Goal: Task Accomplishment & Management: Manage account settings

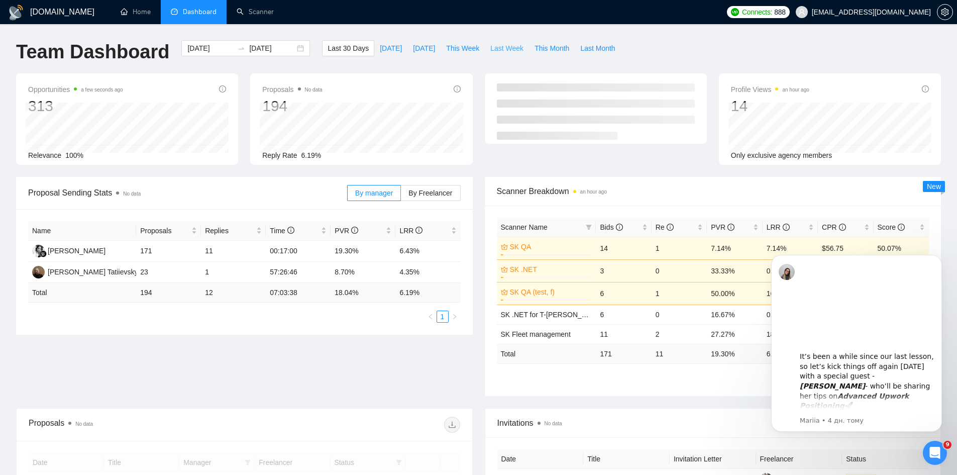
click at [511, 46] on span "Last Week" at bounding box center [506, 48] width 33 height 11
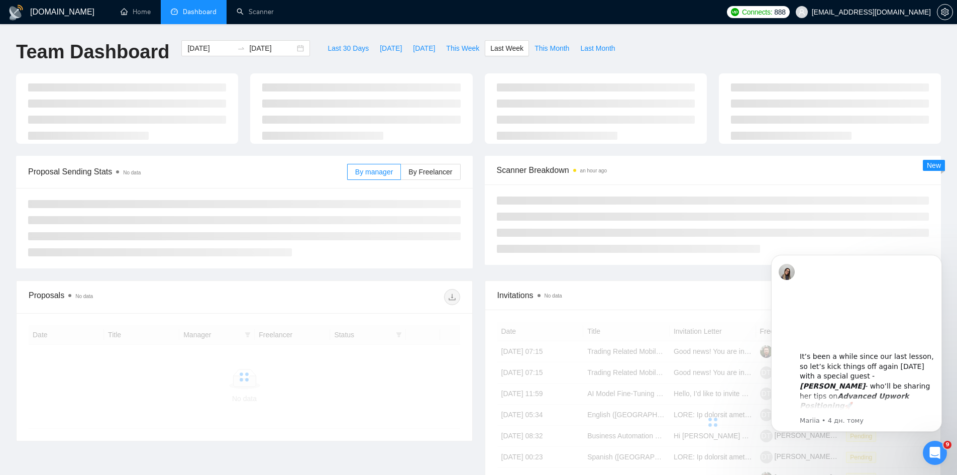
type input "[DATE]"
click at [439, 39] on div "[DOMAIN_NAME] Home Dashboard Scanner Connects: 888 [EMAIL_ADDRESS][DOMAIN_NAME]…" at bounding box center [478, 337] width 957 height 674
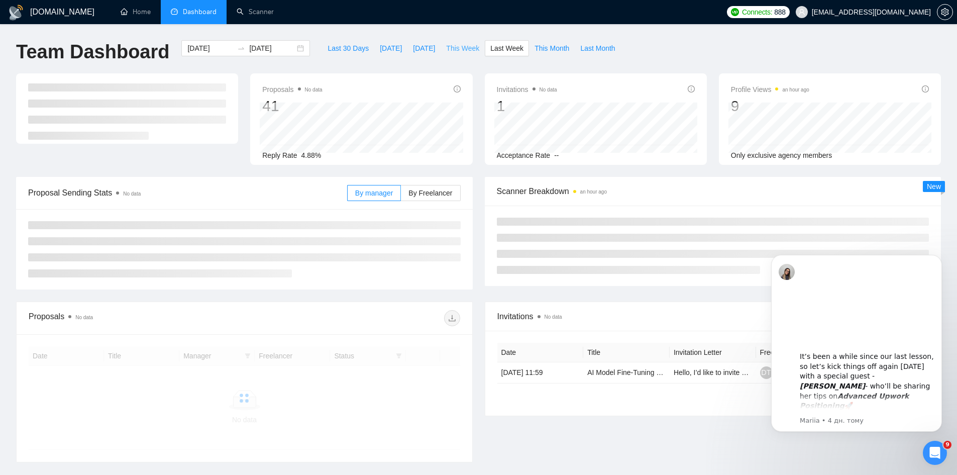
drag, startPoint x: 442, startPoint y: 43, endPoint x: 374, endPoint y: 197, distance: 168.1
click at [446, 44] on span "This Week" at bounding box center [462, 48] width 33 height 11
type input "[DATE]"
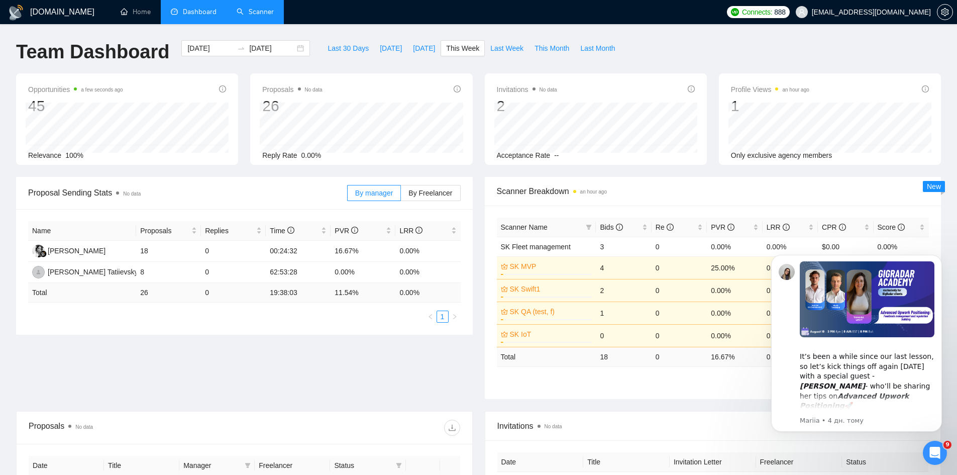
click at [273, 10] on link "Scanner" at bounding box center [255, 12] width 37 height 9
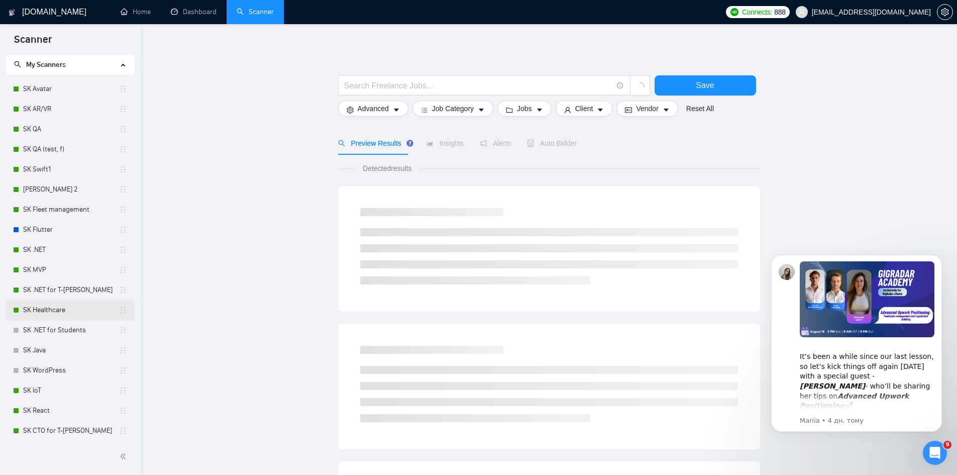
scroll to position [67, 0]
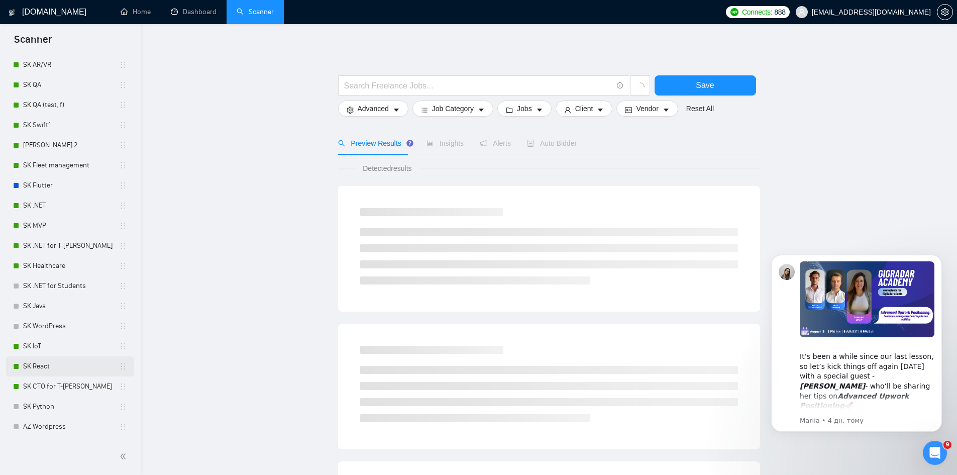
click at [65, 365] on link "SK React" at bounding box center [71, 366] width 96 height 20
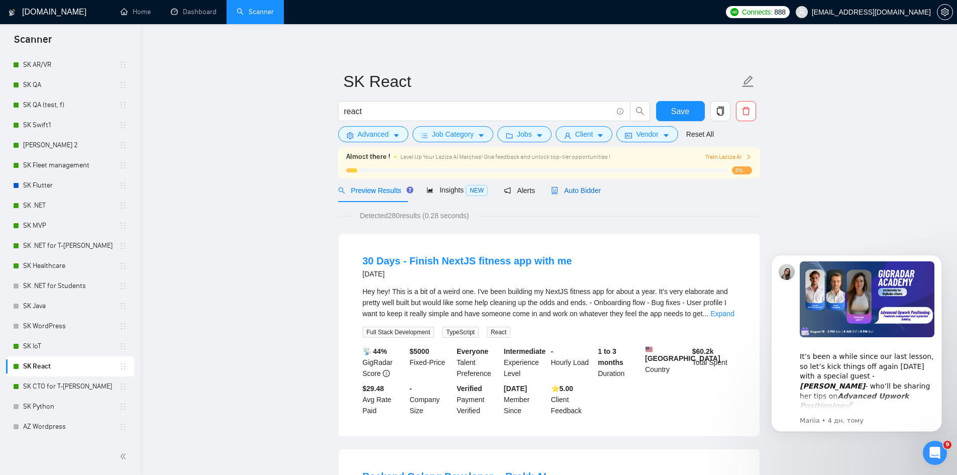
click at [583, 188] on span "Auto Bidder" at bounding box center [576, 190] width 50 height 8
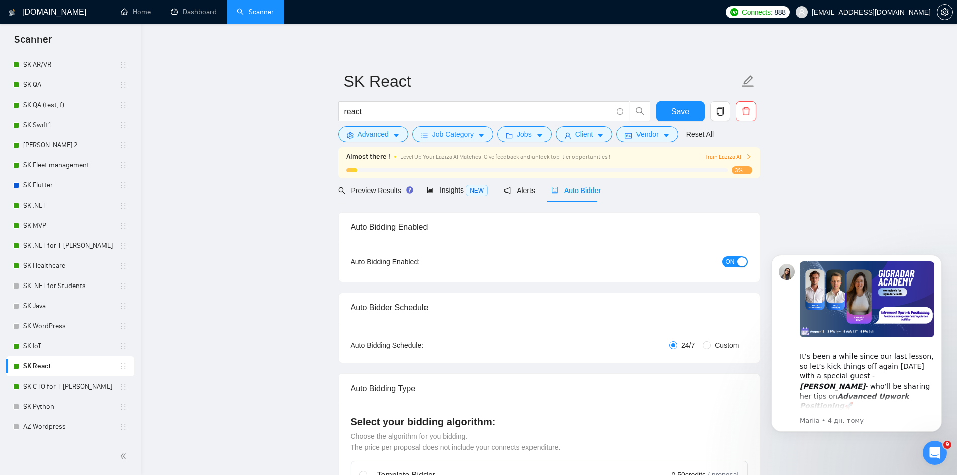
checkbox input "true"
click at [510, 137] on icon "folder" at bounding box center [509, 135] width 7 height 7
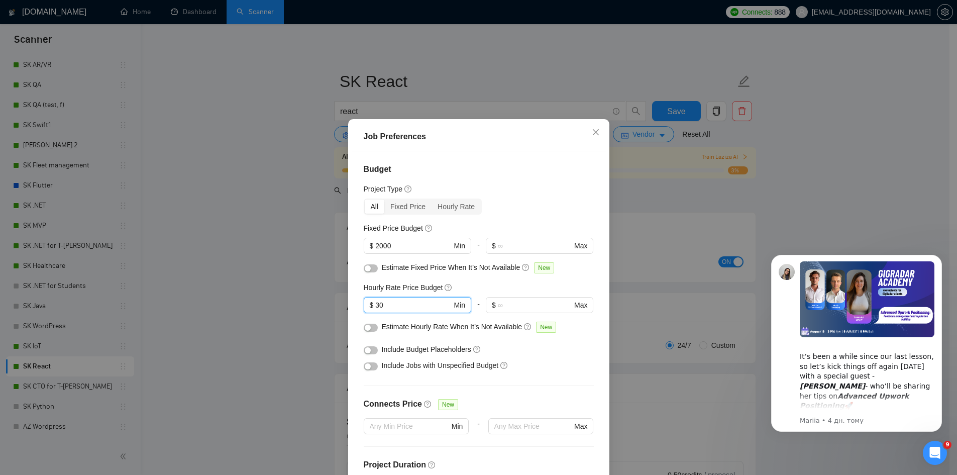
drag, startPoint x: 415, startPoint y: 307, endPoint x: 347, endPoint y: 309, distance: 67.9
click at [348, 309] on div "Job Preferences Budget Project Type All Fixed Price Hourly Rate Fixed Price Bud…" at bounding box center [478, 317] width 261 height 397
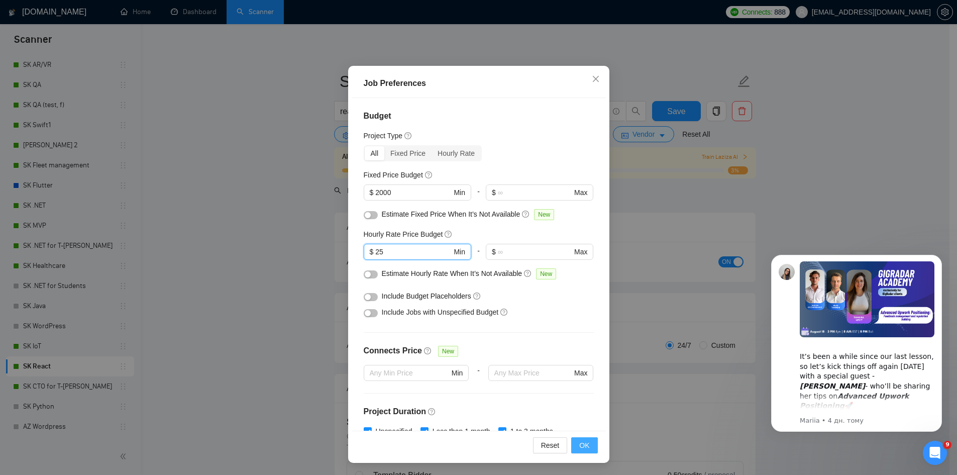
type input "25"
click at [584, 450] on span "OK" at bounding box center [584, 445] width 10 height 11
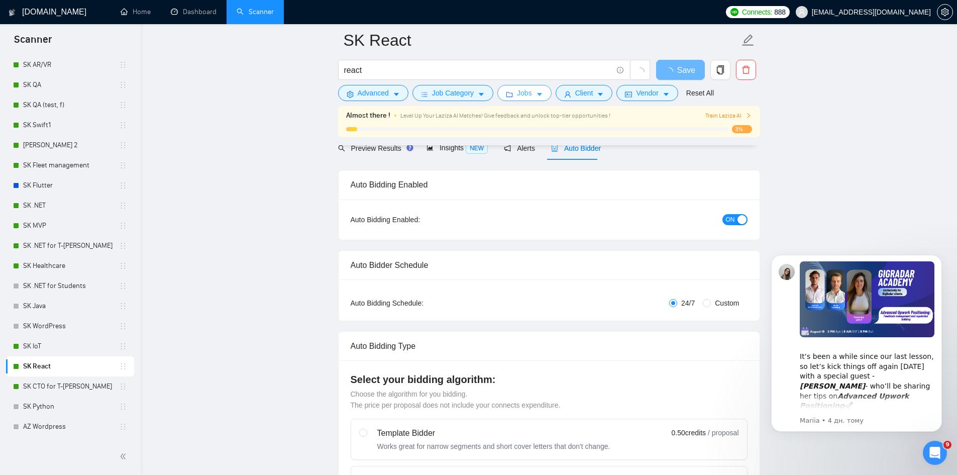
scroll to position [335, 0]
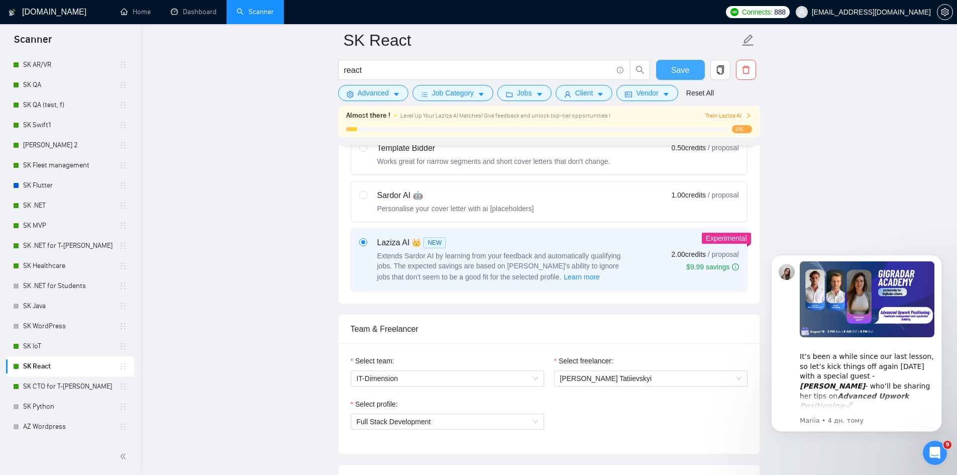
click at [685, 69] on span "Save" at bounding box center [680, 70] width 18 height 13
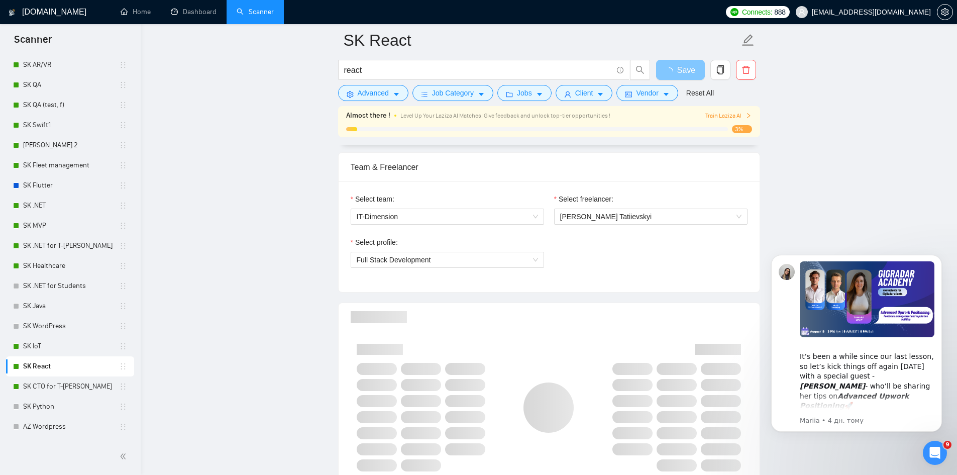
scroll to position [536, 0]
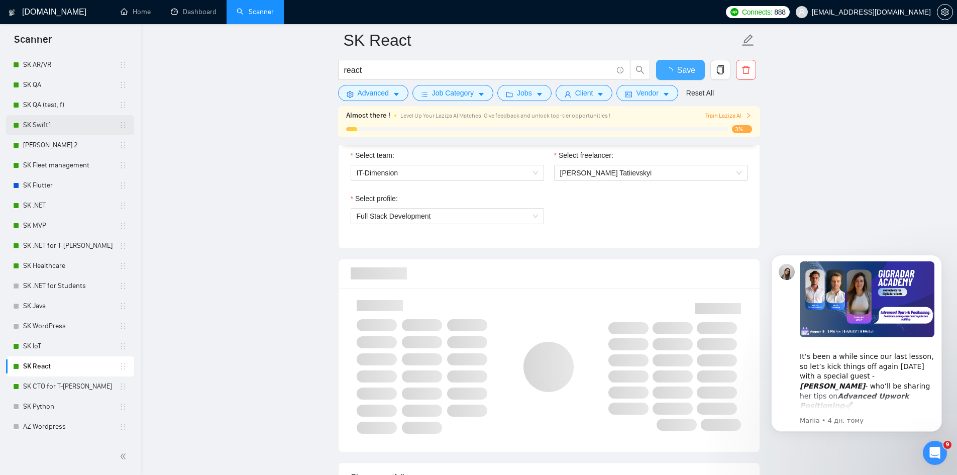
checkbox input "true"
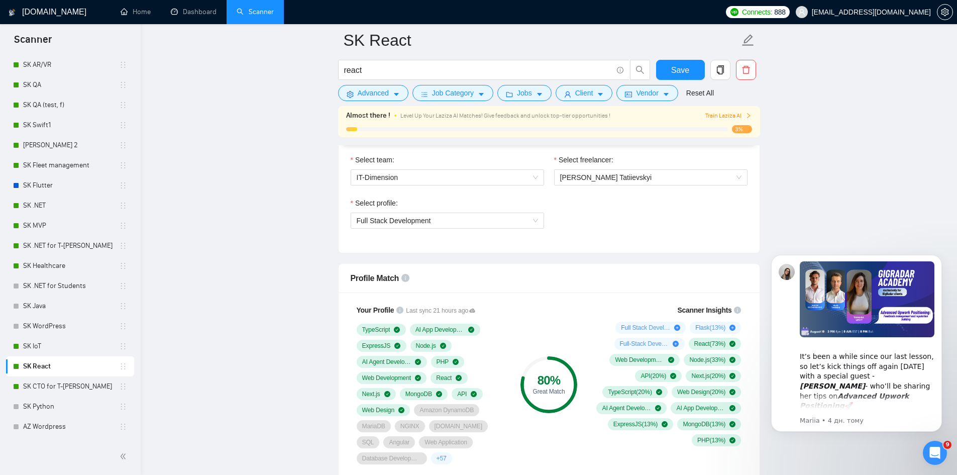
drag, startPoint x: 37, startPoint y: 125, endPoint x: 464, endPoint y: 474, distance: 551.7
click at [37, 125] on link "SK Swift1" at bounding box center [71, 125] width 96 height 20
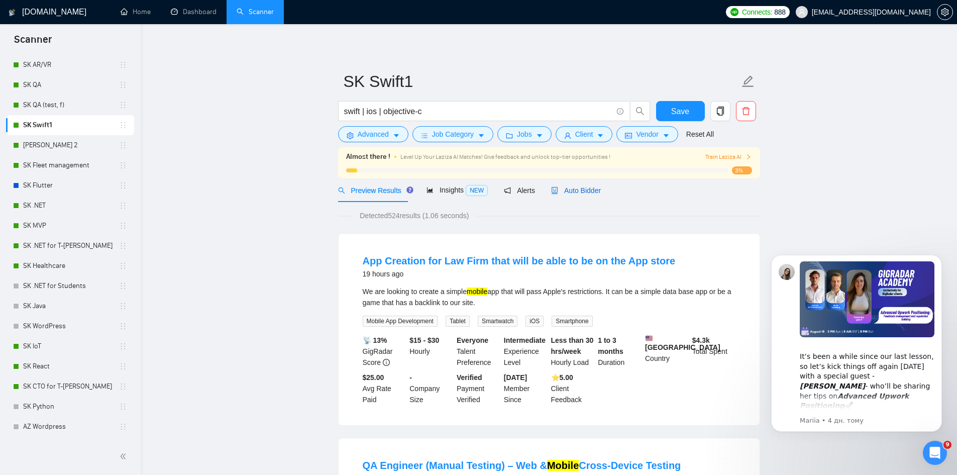
click at [590, 193] on span "Auto Bidder" at bounding box center [576, 190] width 50 height 8
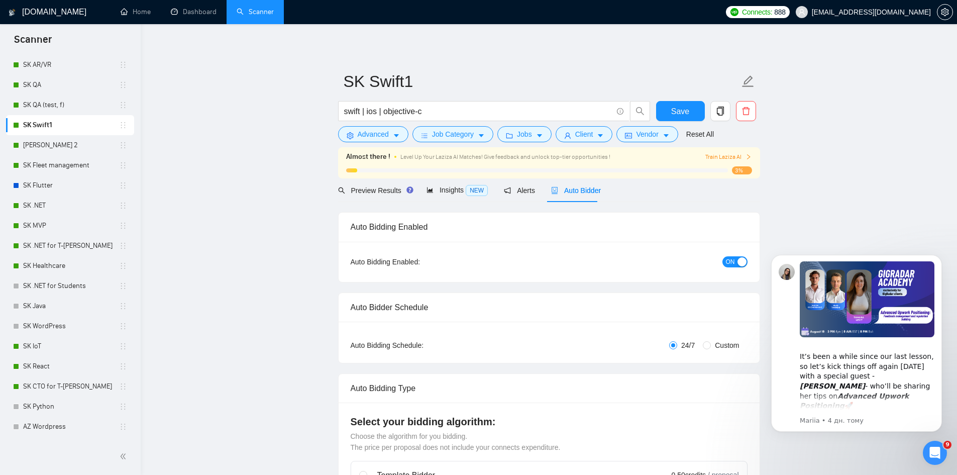
checkbox input "true"
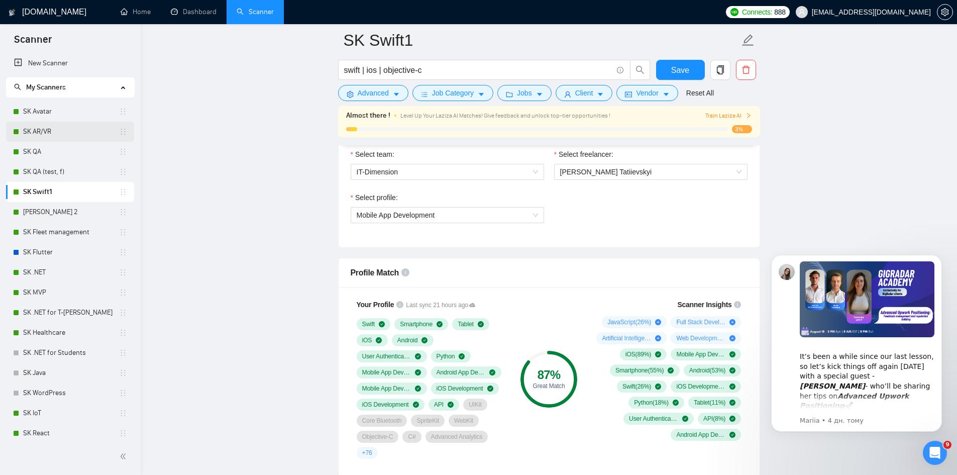
scroll to position [536, 0]
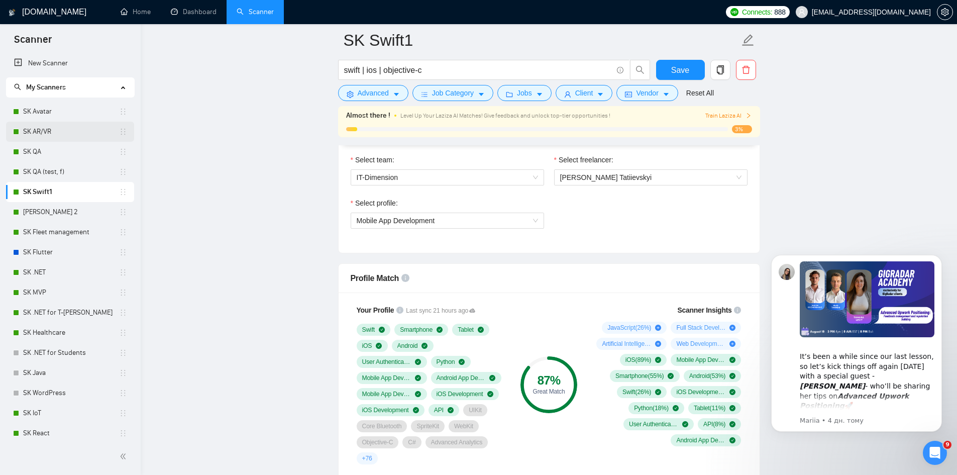
click at [54, 125] on link "SK AR/VR" at bounding box center [71, 132] width 96 height 20
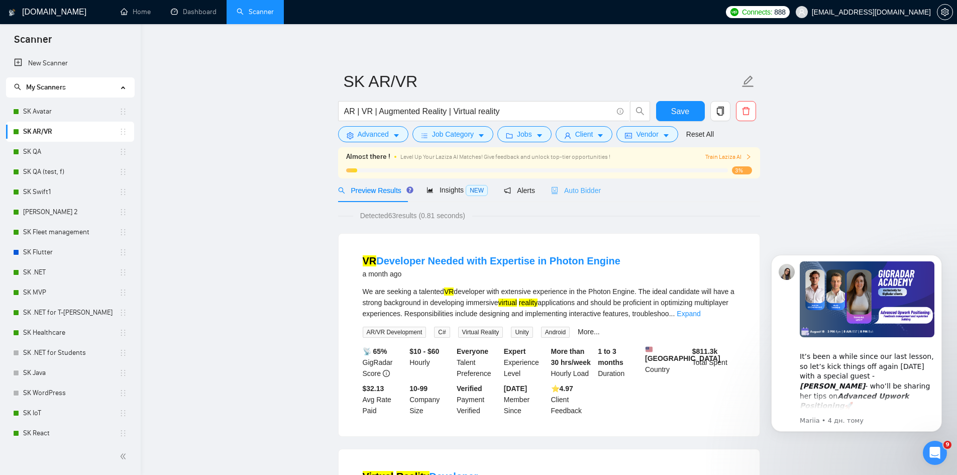
click at [591, 183] on div "Auto Bidder" at bounding box center [576, 190] width 50 height 24
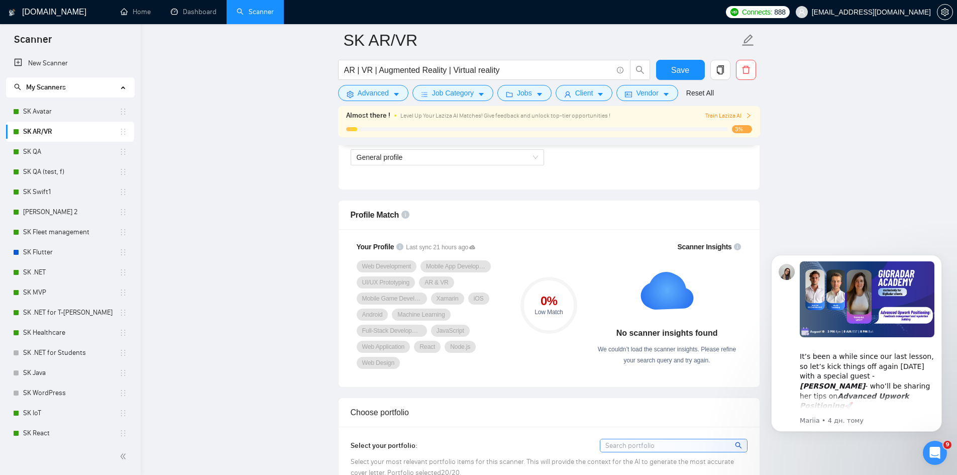
scroll to position [603, 0]
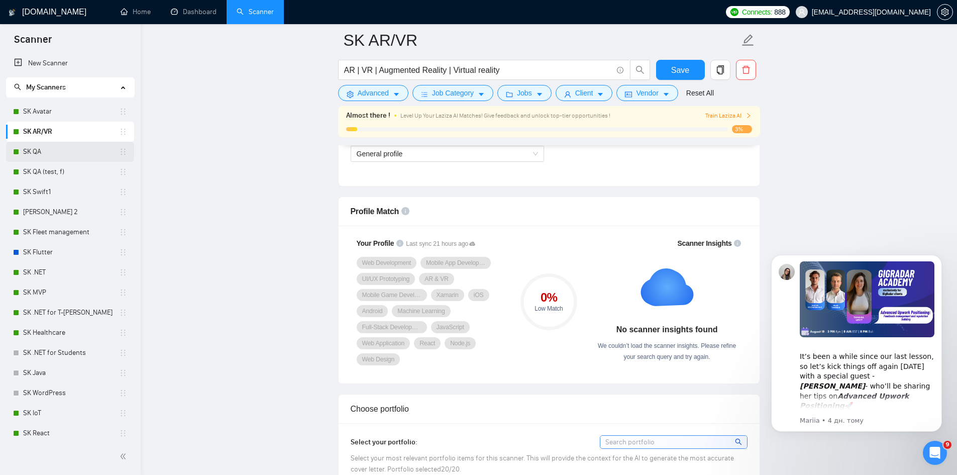
click at [59, 154] on link "SK QA" at bounding box center [71, 152] width 96 height 20
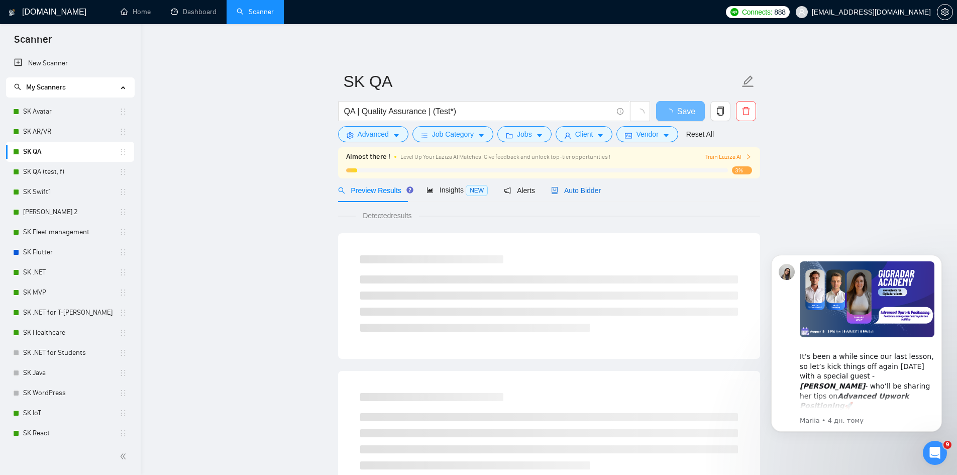
click at [584, 188] on span "Auto Bidder" at bounding box center [576, 190] width 50 height 8
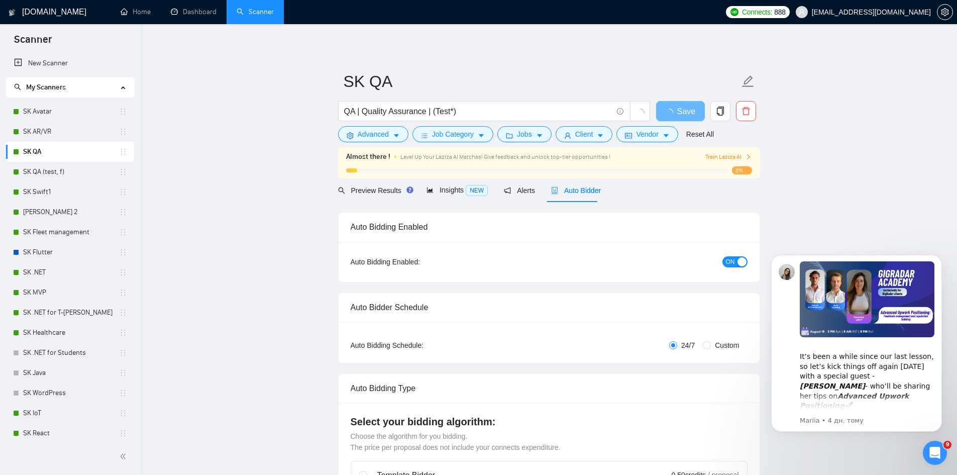
checkbox input "true"
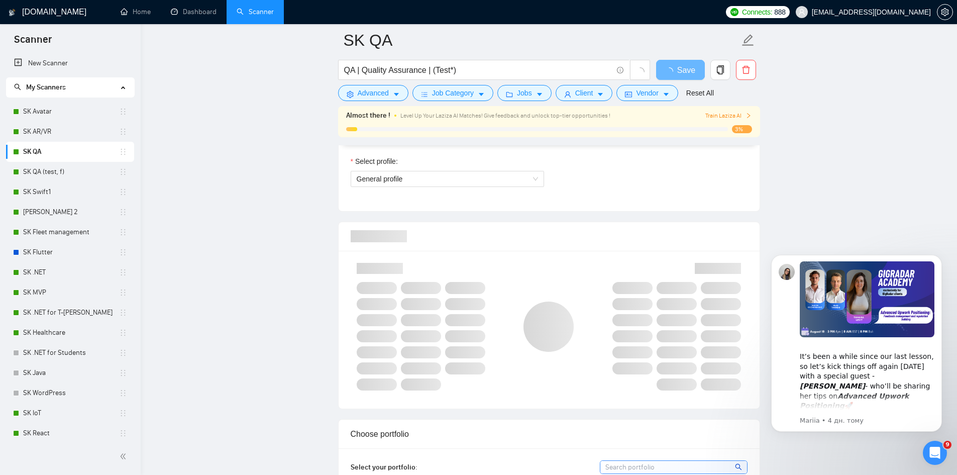
scroll to position [670, 0]
